Goal: Task Accomplishment & Management: Manage account settings

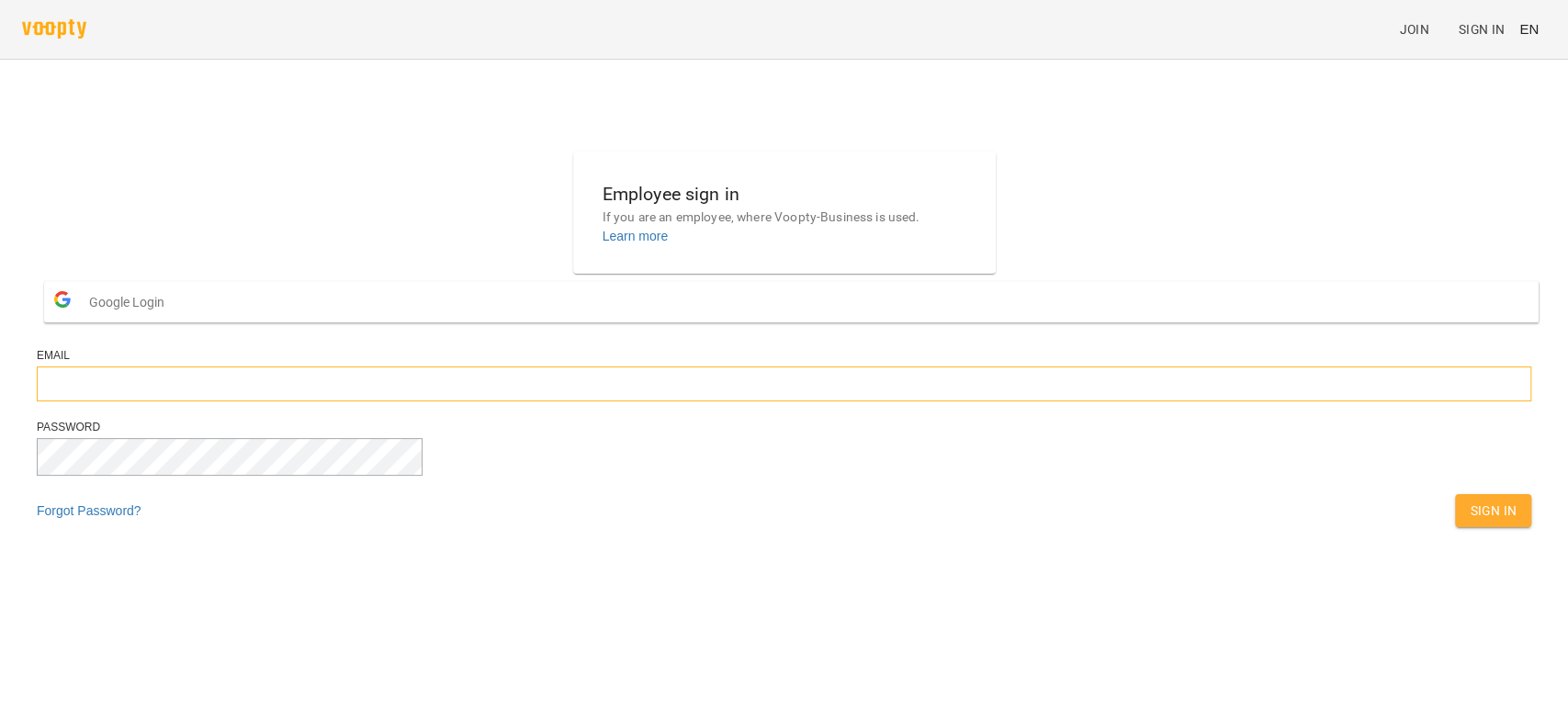
type input "**********"
click at [1469, 522] on span "Sign In" at bounding box center [1493, 511] width 47 height 22
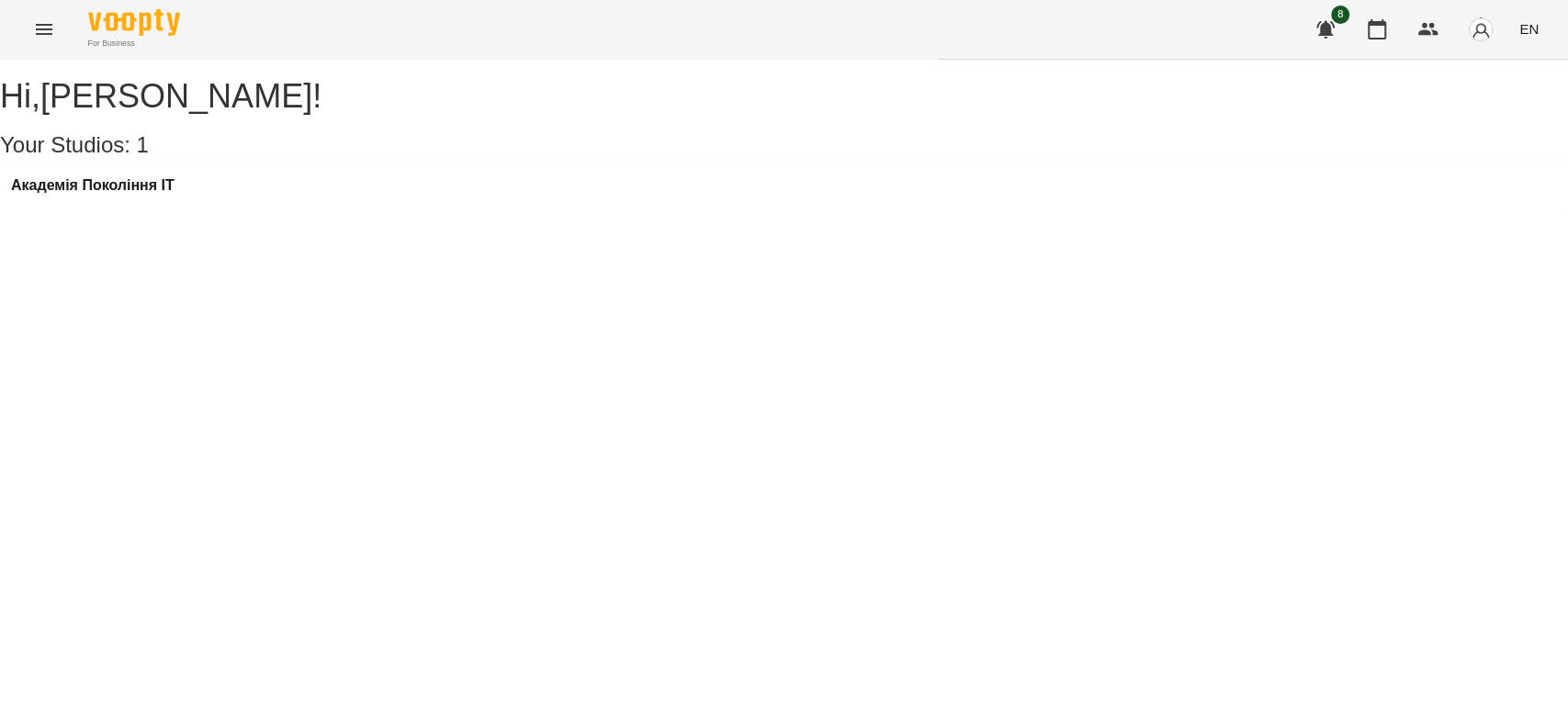
click at [1308, 17] on button "button" at bounding box center [1325, 29] width 44 height 44
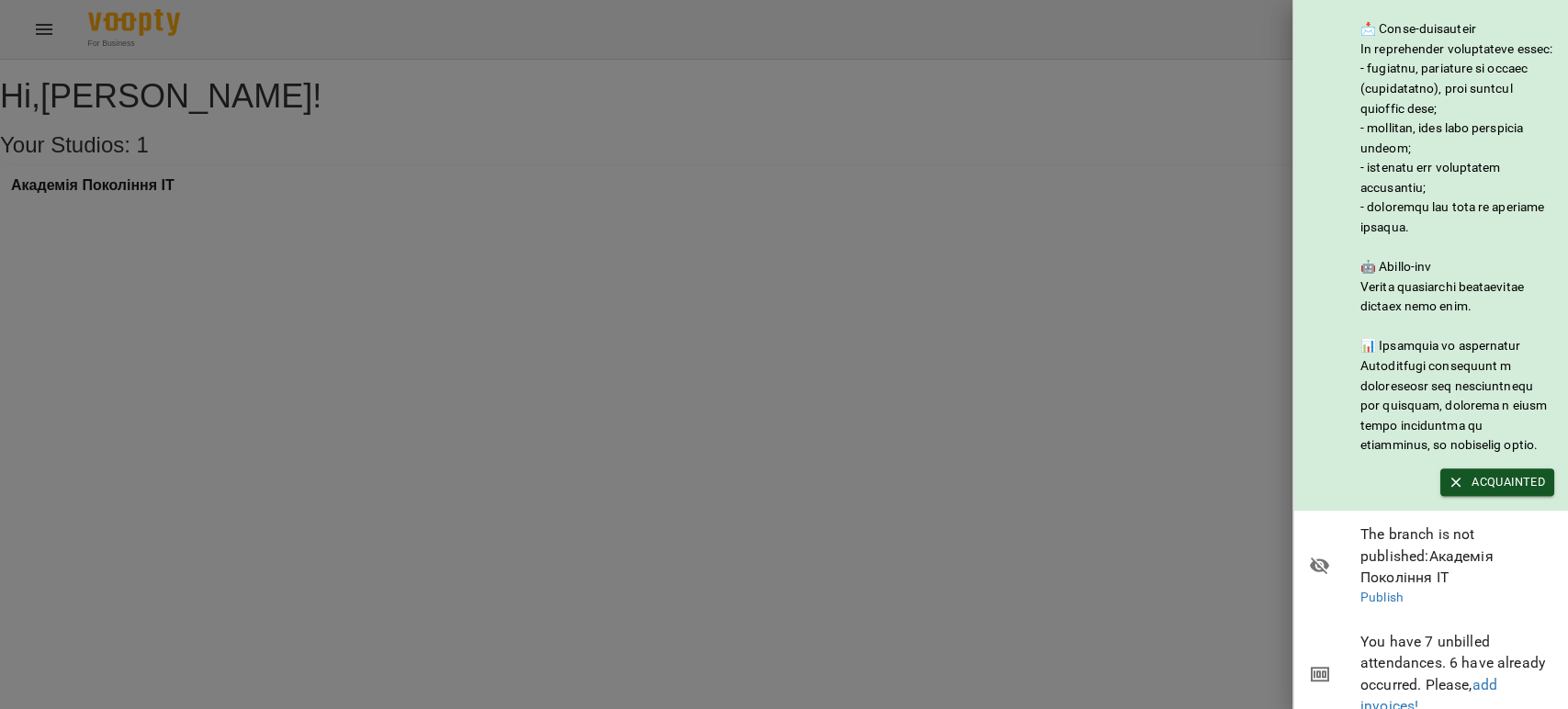
scroll to position [293, 0]
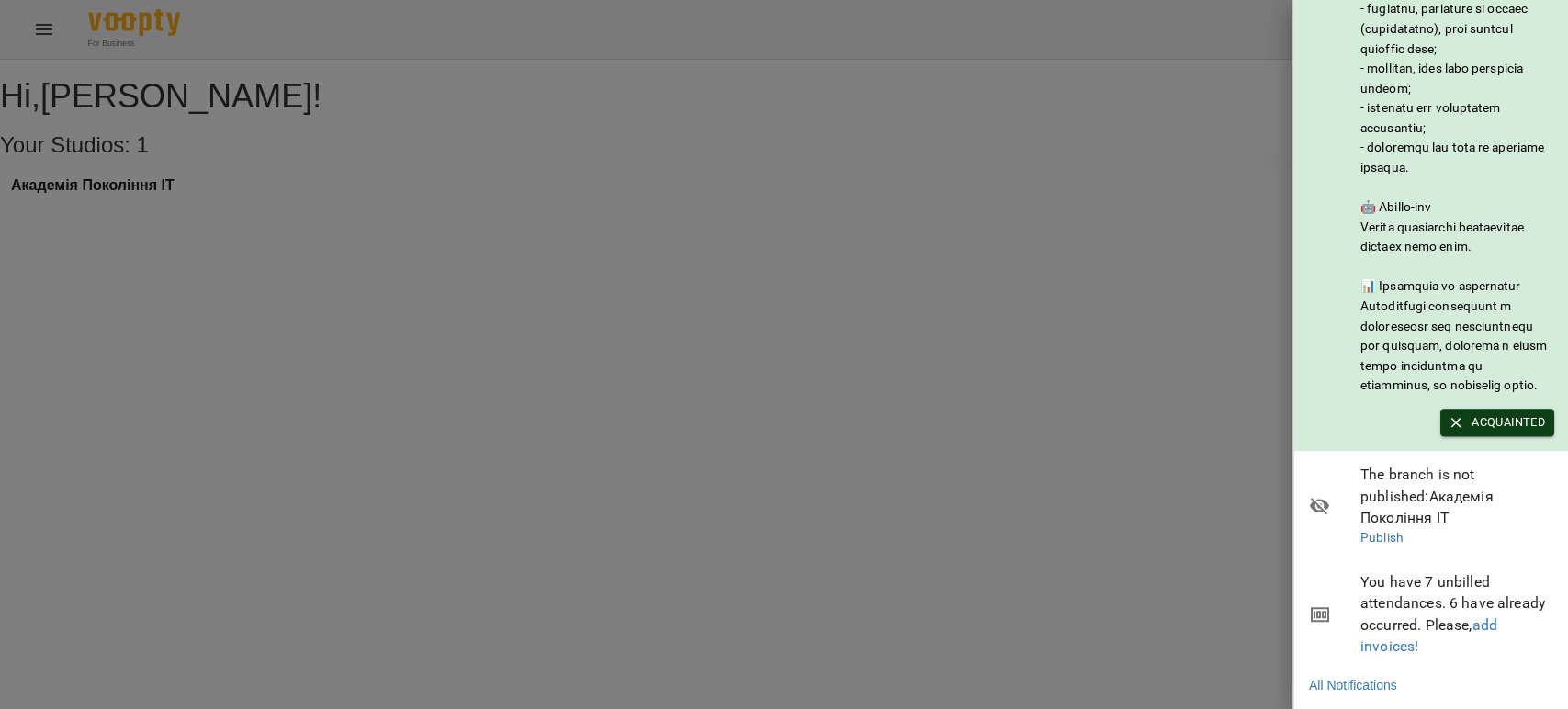
click at [1489, 424] on span "Acquainted" at bounding box center [1497, 423] width 96 height 20
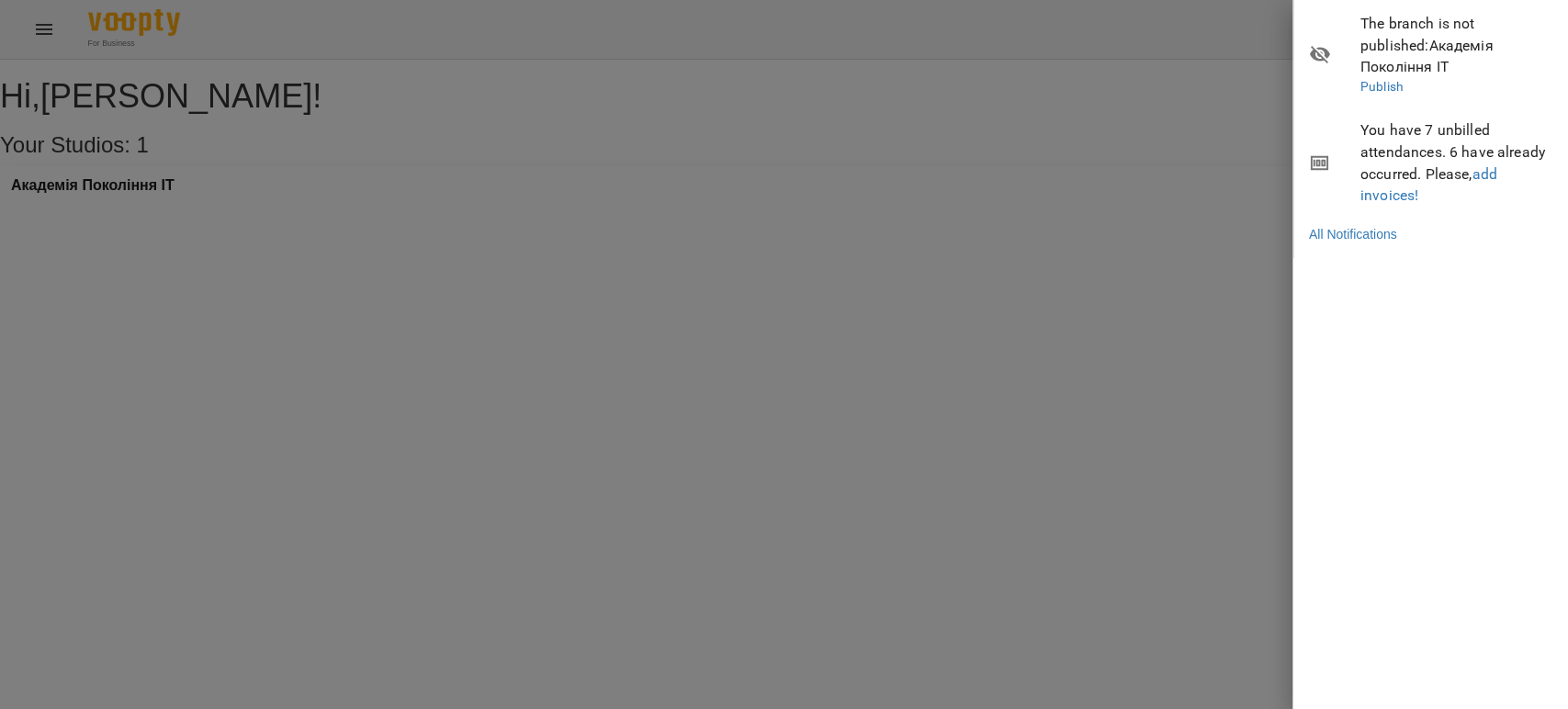
drag, startPoint x: 1385, startPoint y: 205, endPoint x: 130, endPoint y: 380, distance: 1267.1
click at [128, 394] on div at bounding box center [784, 354] width 1568 height 709
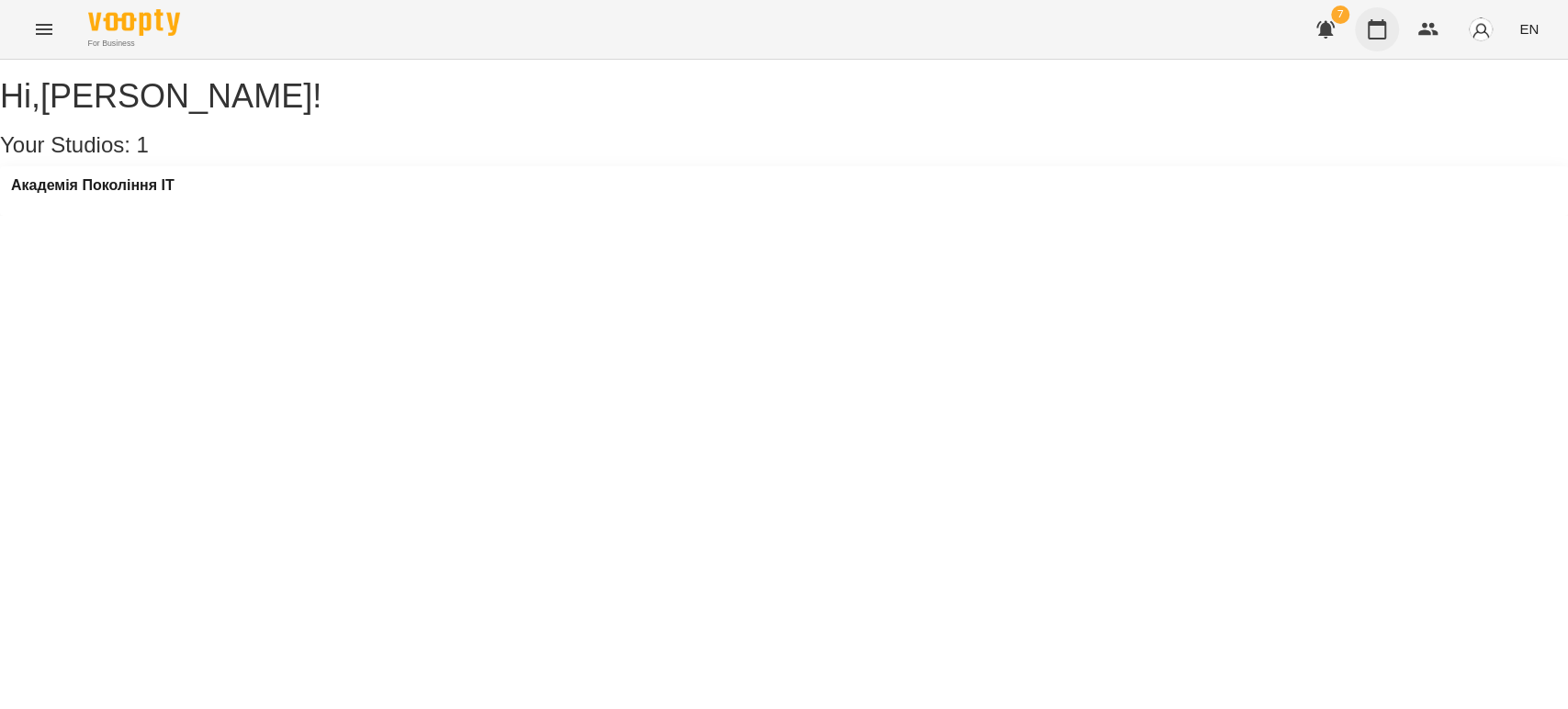
click at [1373, 34] on icon "button" at bounding box center [1377, 30] width 22 height 22
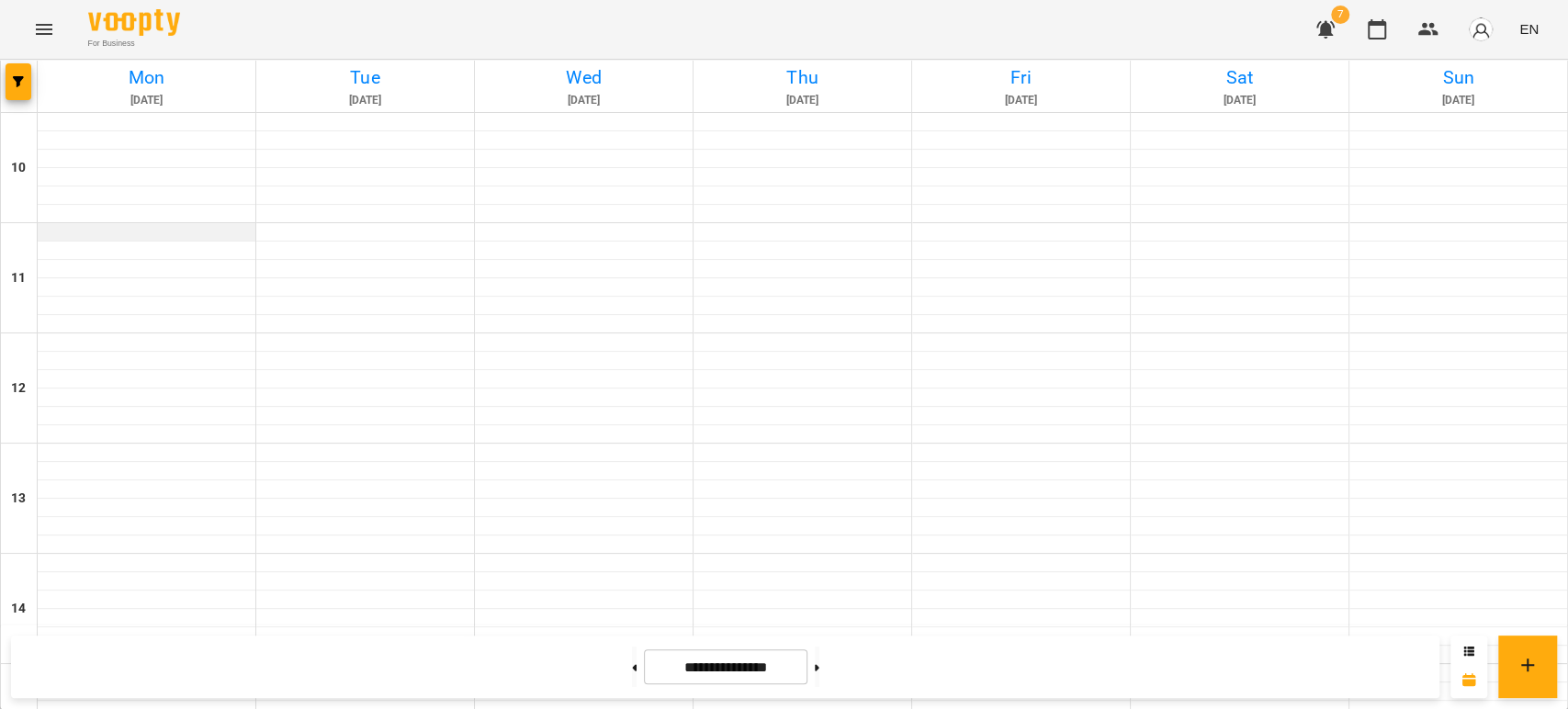
scroll to position [408, 0]
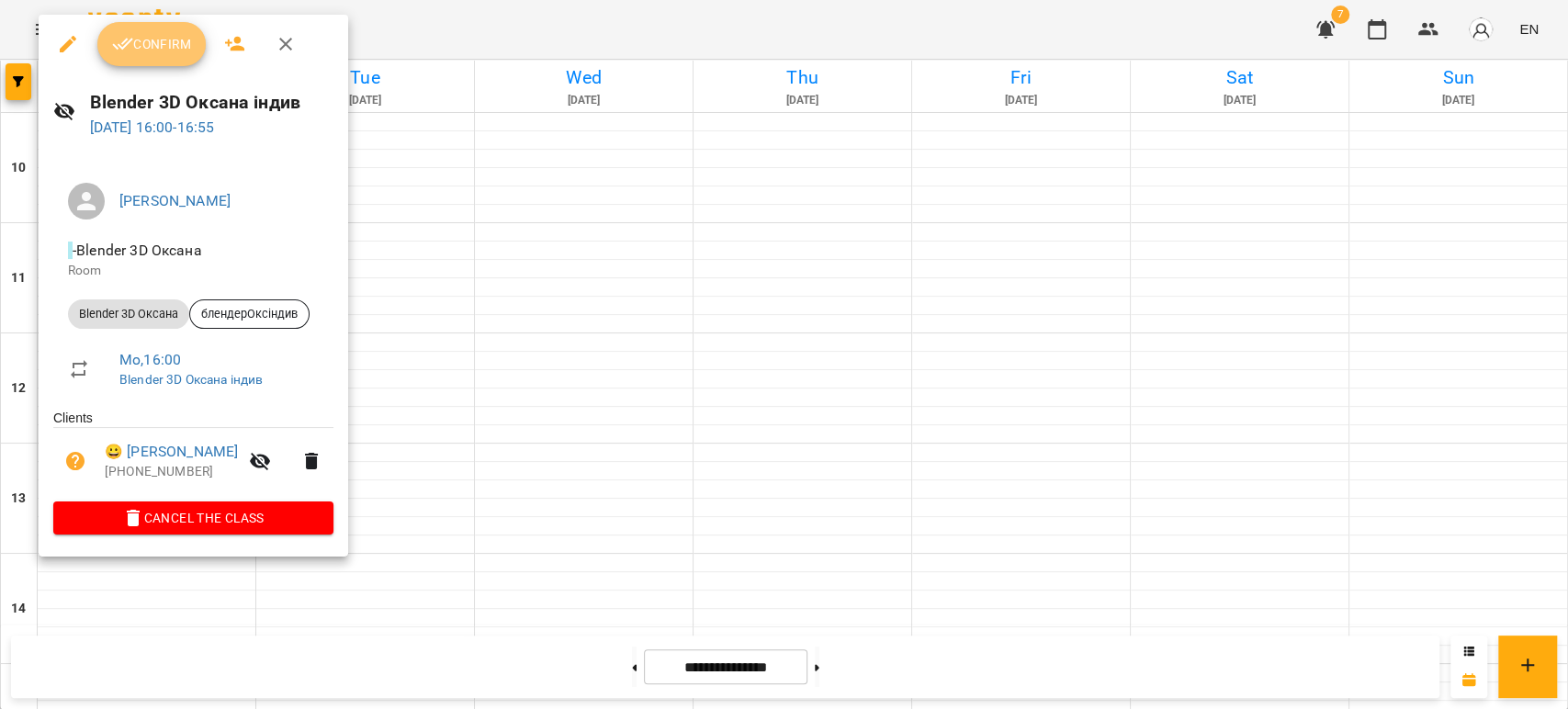
click at [150, 53] on span "Confirm" at bounding box center [151, 44] width 79 height 22
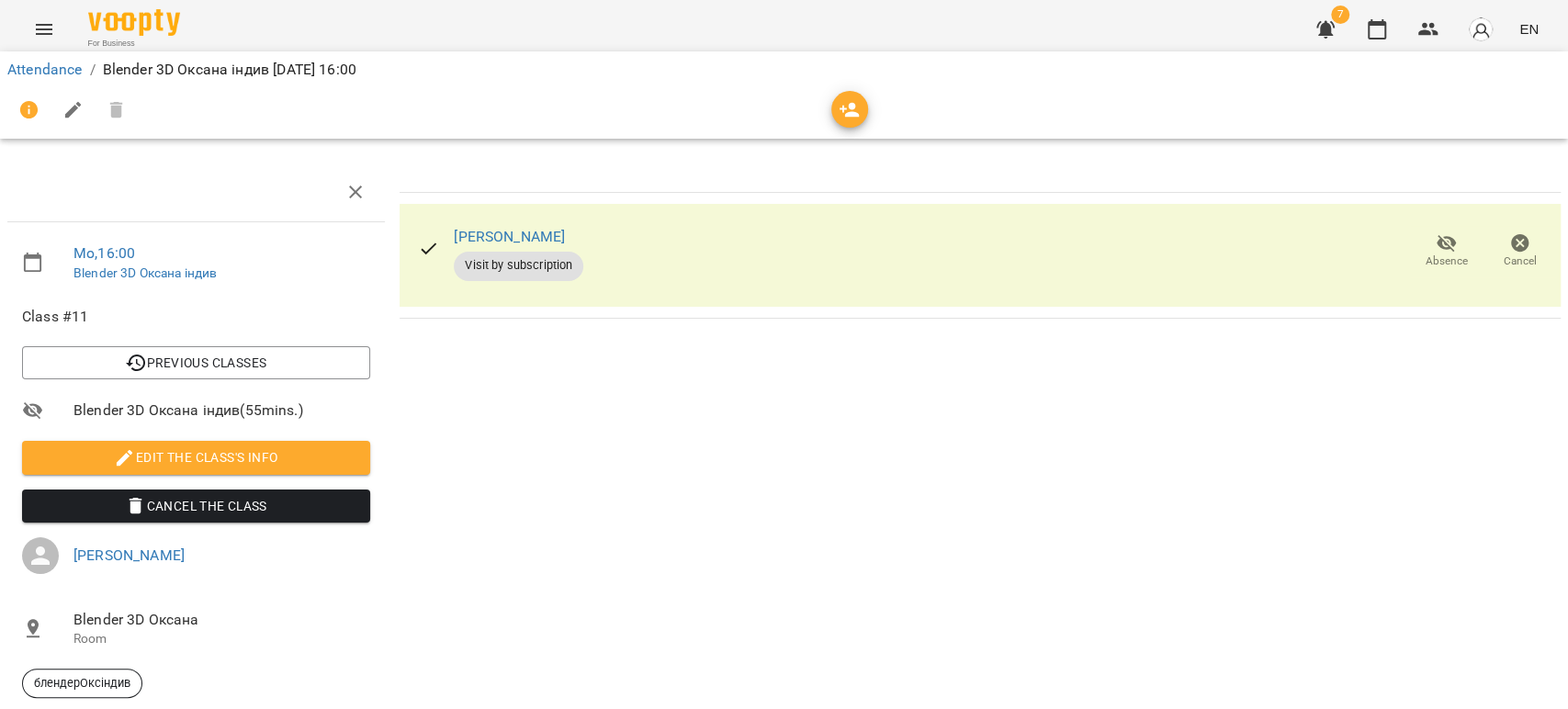
click at [46, 33] on icon "Menu" at bounding box center [44, 30] width 22 height 22
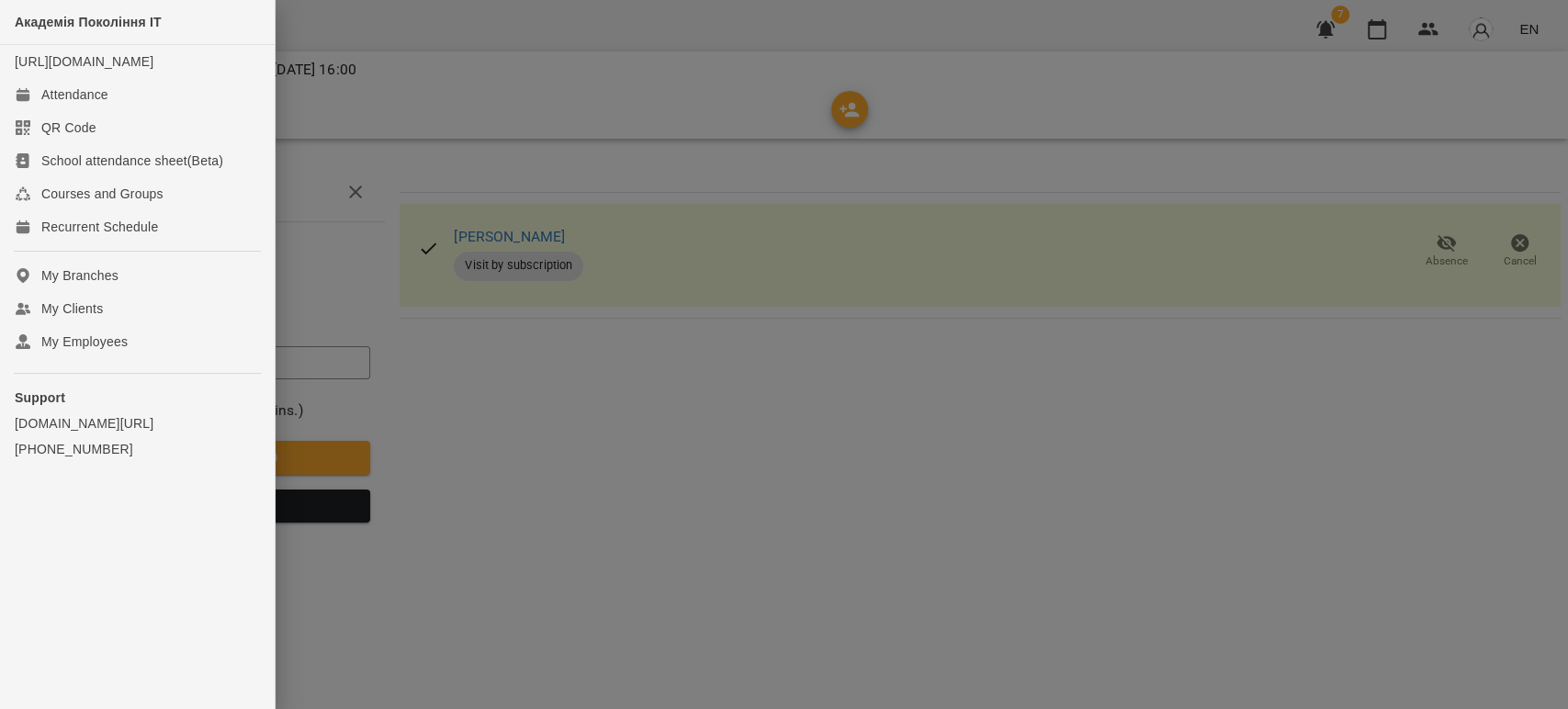
click at [608, 485] on div at bounding box center [784, 354] width 1568 height 709
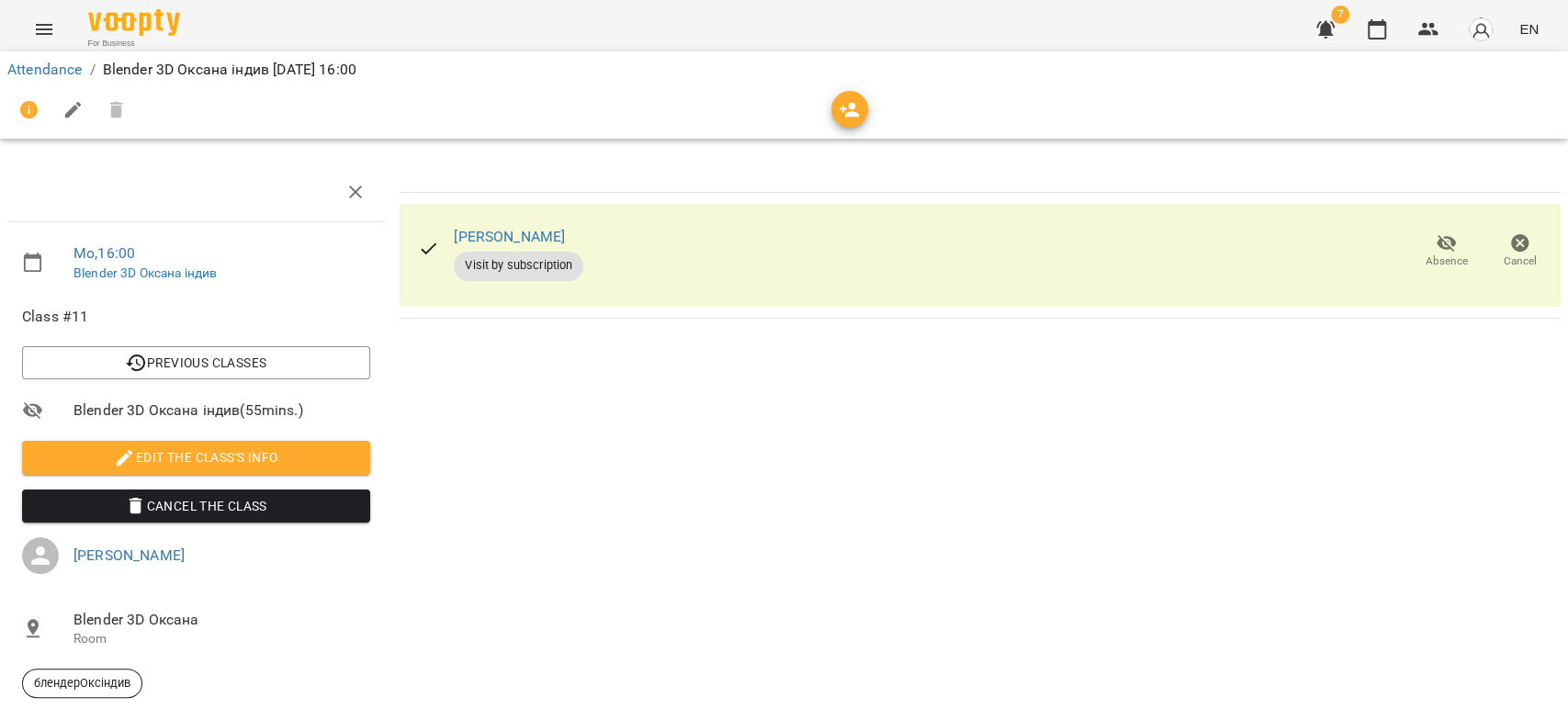
click at [44, 29] on icon "Menu" at bounding box center [44, 30] width 17 height 11
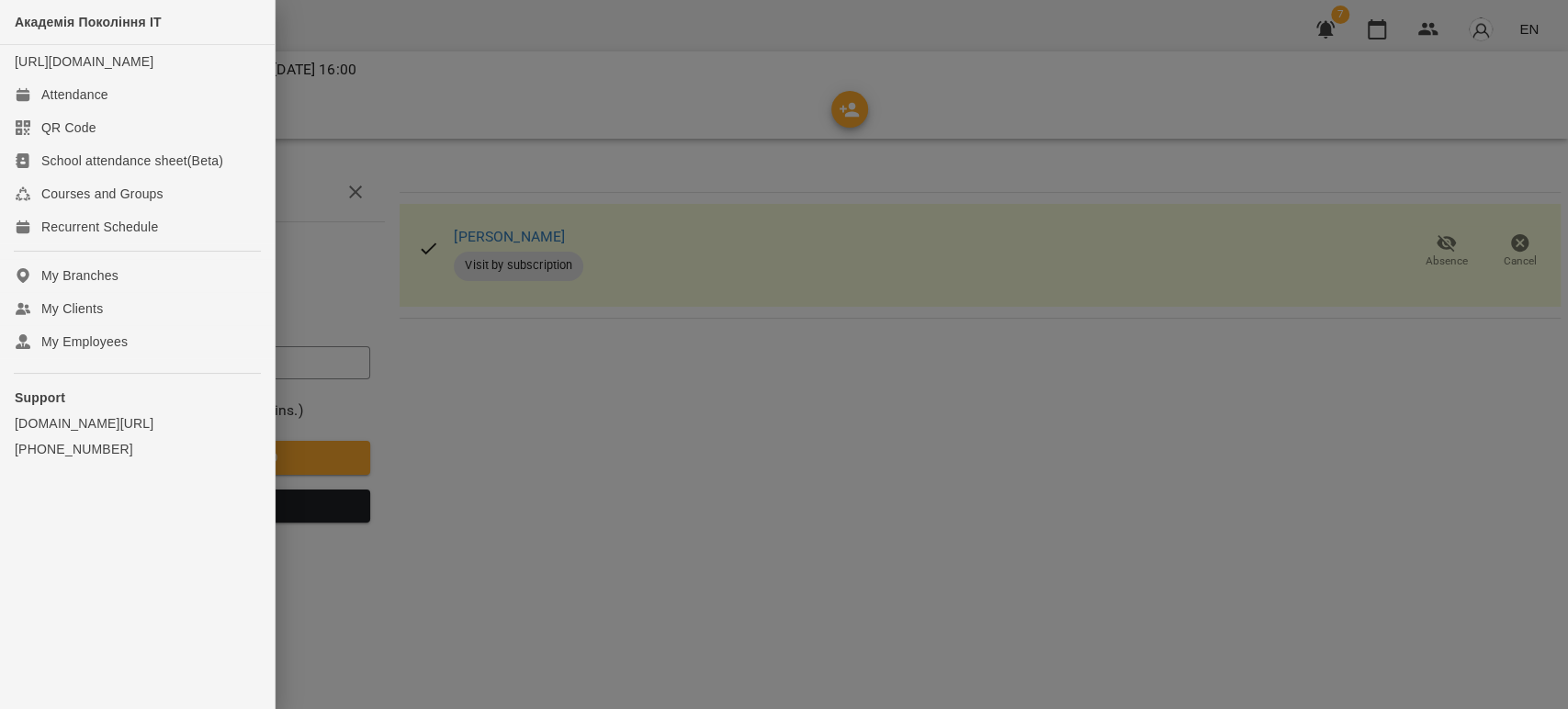
click at [573, 172] on div at bounding box center [784, 354] width 1568 height 709
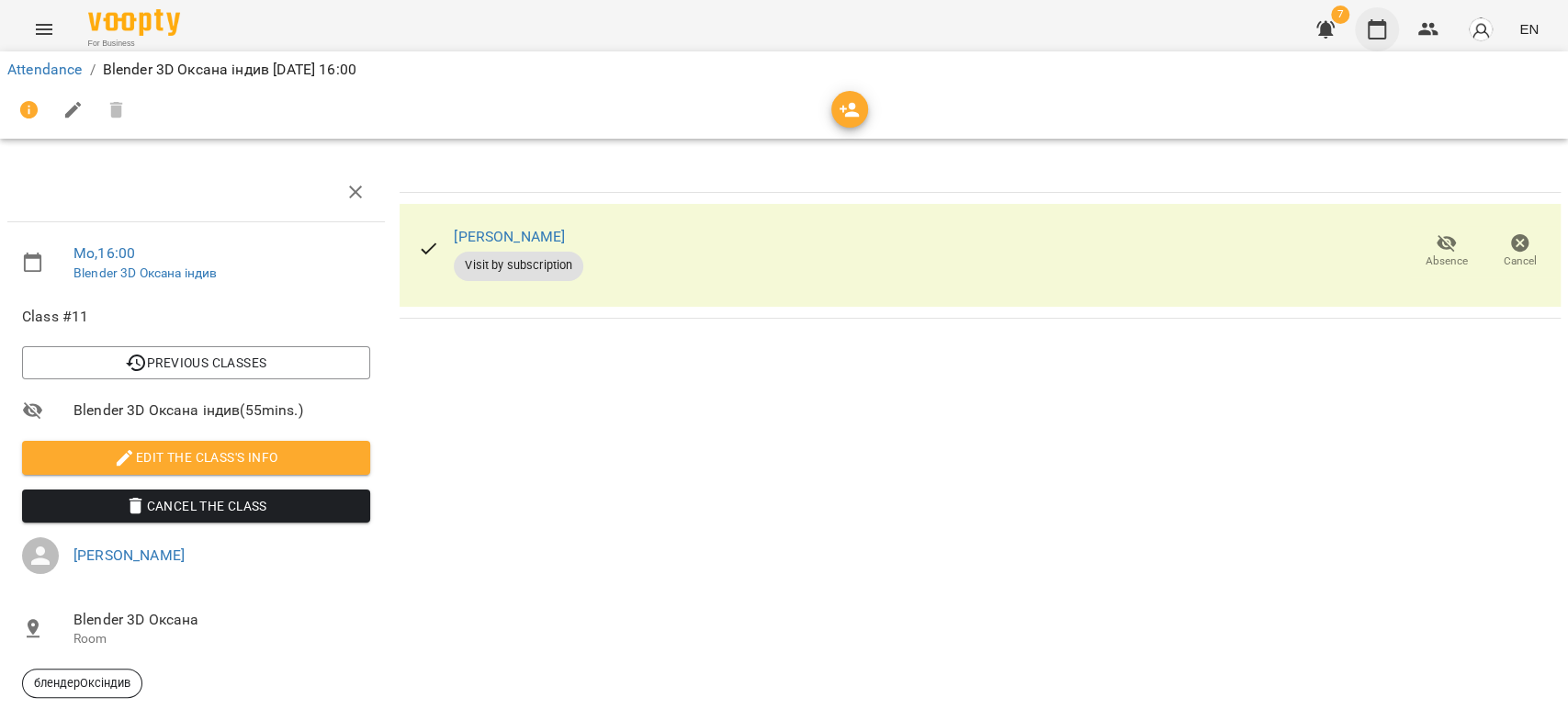
click at [1385, 32] on icon "button" at bounding box center [1377, 30] width 19 height 20
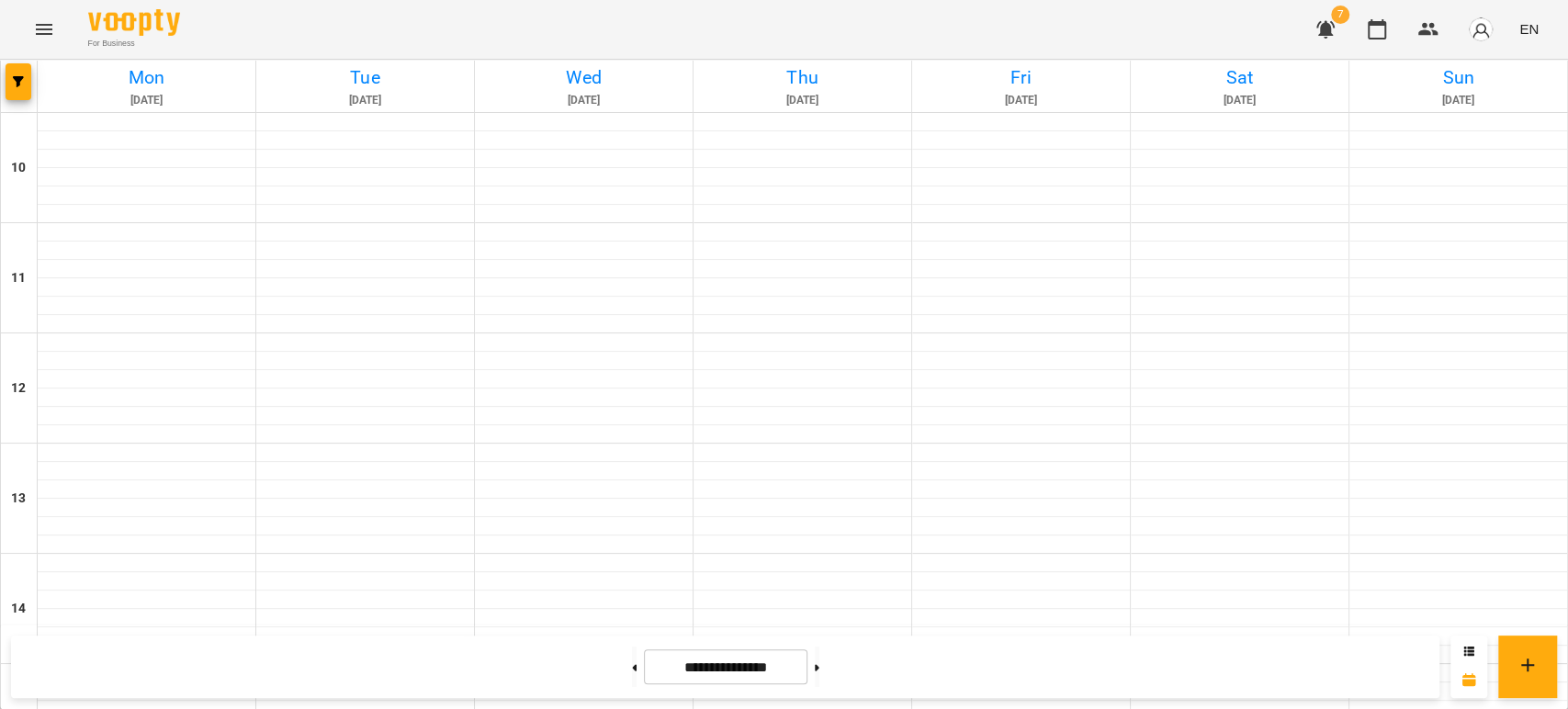
scroll to position [612, 0]
